Goal: Find specific page/section: Find specific page/section

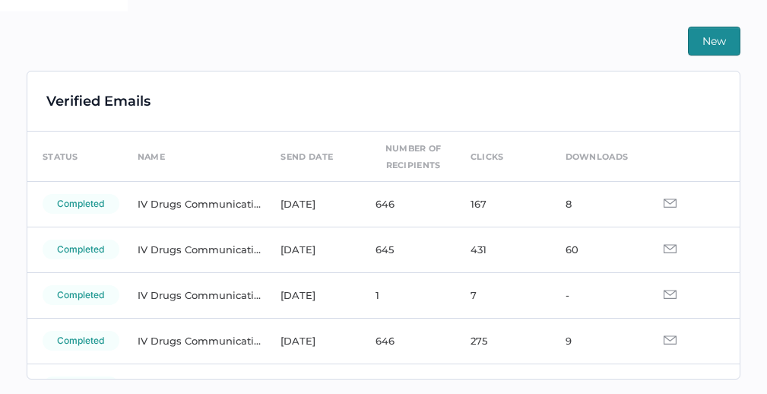
scroll to position [6, 0]
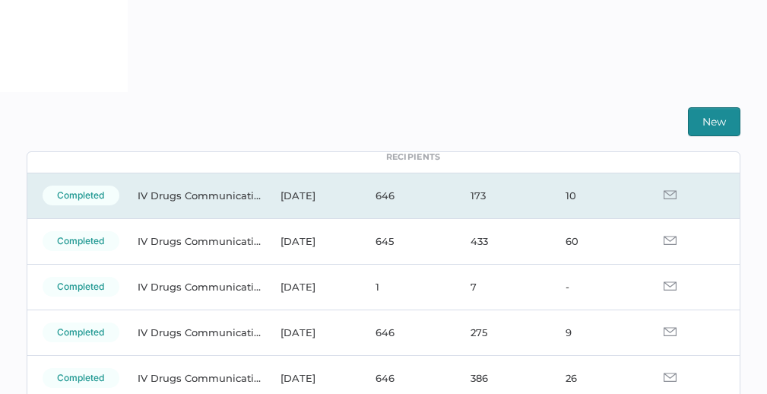
scroll to position [75, 0]
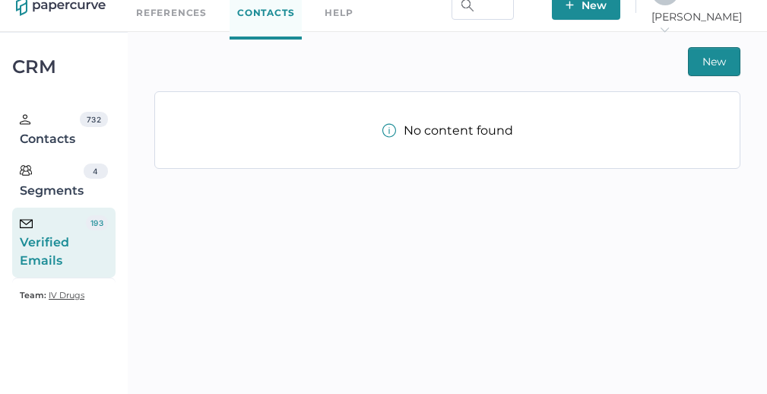
click at [75, 243] on div "Verified Emails" at bounding box center [53, 242] width 66 height 55
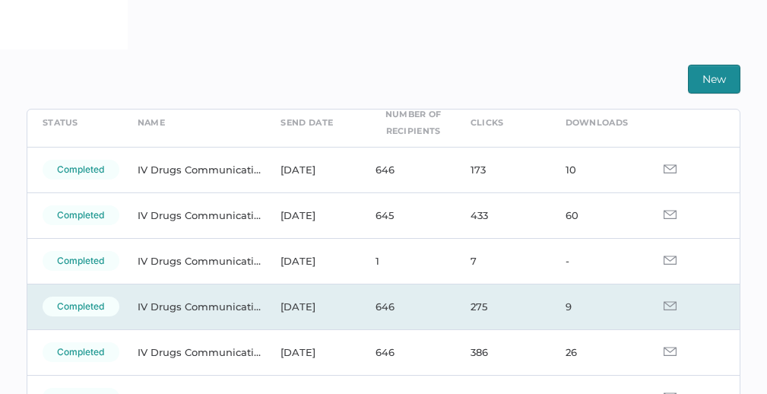
scroll to position [70, 0]
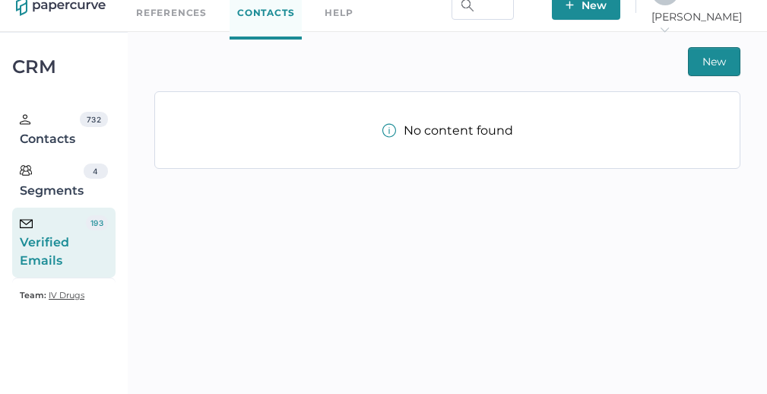
click at [87, 237] on div "Verified Emails 193" at bounding box center [63, 243] width 103 height 70
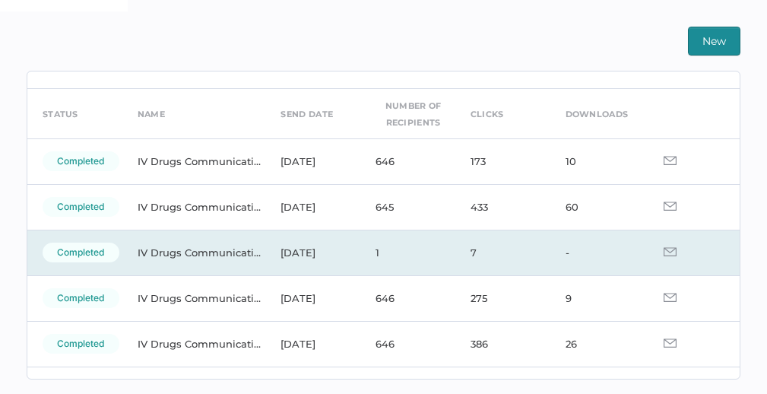
scroll to position [43, 0]
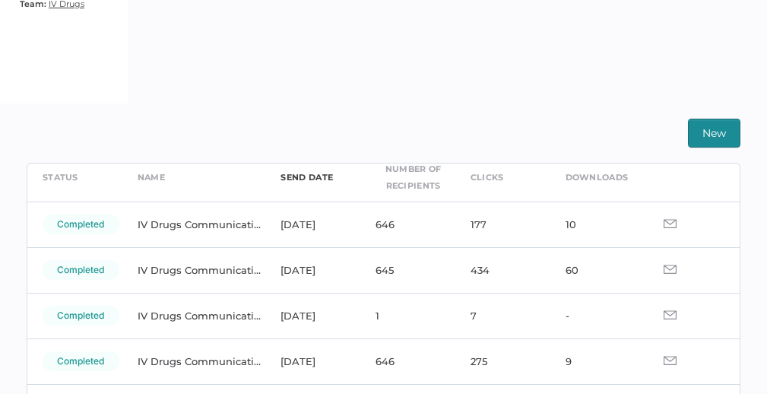
scroll to position [72, 0]
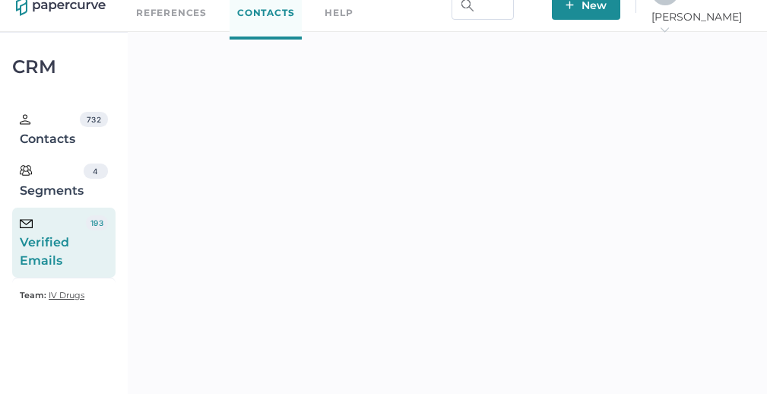
click at [705, 10] on div "J K Jeff arrow_right" at bounding box center [702, 5] width 100 height 55
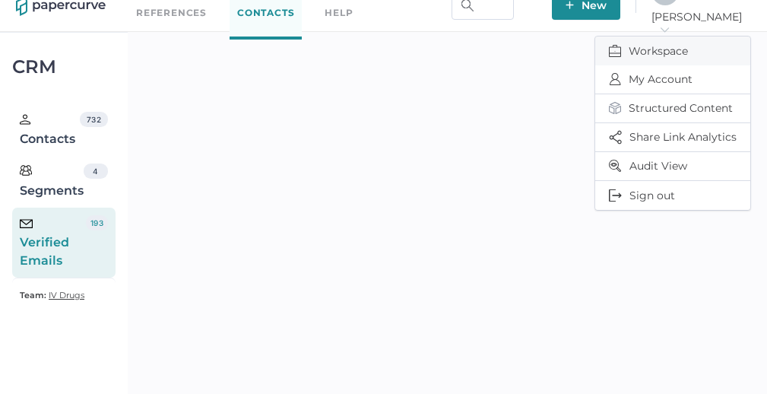
click at [660, 42] on span "Workspace" at bounding box center [673, 51] width 128 height 29
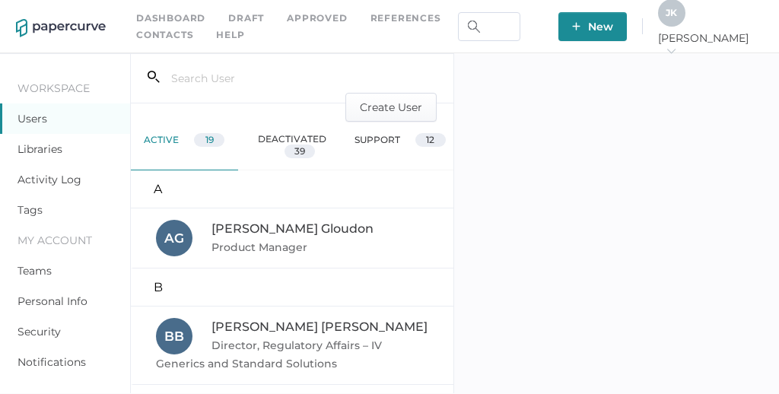
click at [42, 179] on link "Activity Log" at bounding box center [49, 180] width 64 height 14
